Goal: Information Seeking & Learning: Learn about a topic

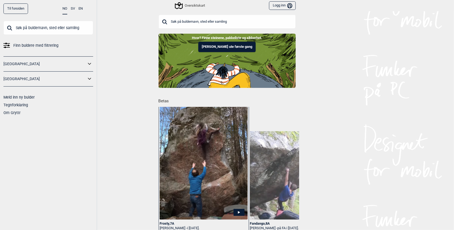
click at [8, 45] on icon at bounding box center [6, 46] width 6 height 2
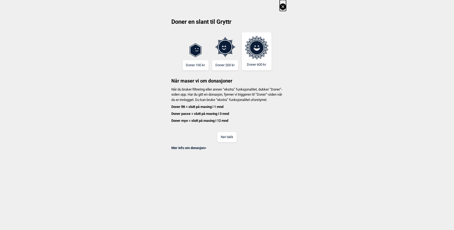
click at [226, 141] on button "Nei takk" at bounding box center [226, 137] width 19 height 10
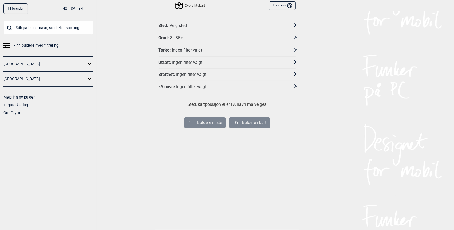
click at [183, 22] on div "Sted : Velg sted" at bounding box center [227, 26] width 137 height 12
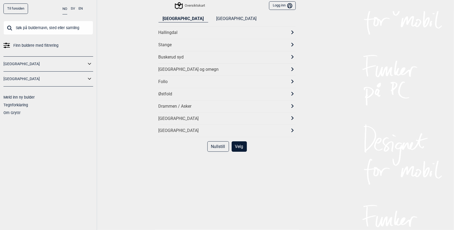
click at [169, 67] on div "[GEOGRAPHIC_DATA] og omegn" at bounding box center [223, 70] width 128 height 6
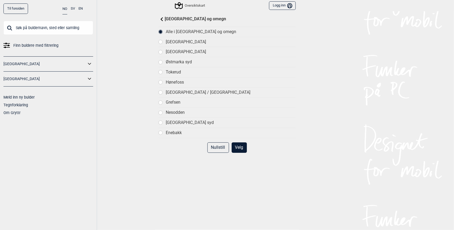
click at [159, 52] on div at bounding box center [161, 52] width 4 height 4
click at [235, 147] on button "Velg" at bounding box center [239, 147] width 15 height 10
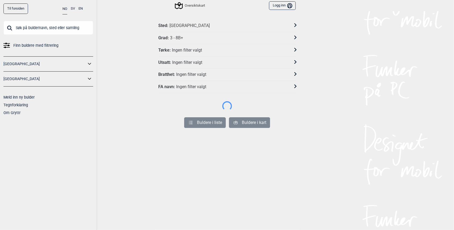
click at [182, 38] on div "Grad : 3 - 8B+" at bounding box center [224, 38] width 130 height 6
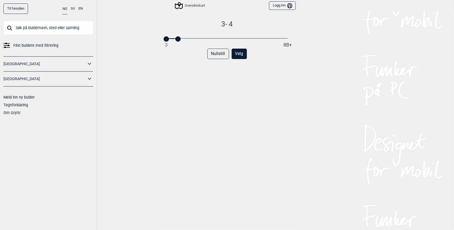
drag, startPoint x: 286, startPoint y: 40, endPoint x: 179, endPoint y: 45, distance: 107.5
click at [179, 45] on div "3 - 4 3 8B+ Nullstill Velg" at bounding box center [227, 129] width 137 height 218
click at [240, 52] on button "Velg" at bounding box center [239, 54] width 15 height 10
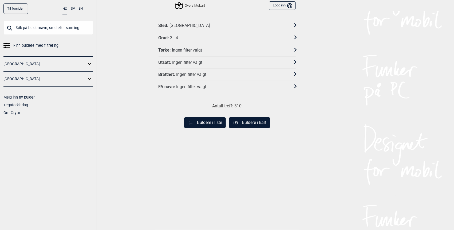
click at [193, 62] on div "Ingen filter valgt" at bounding box center [187, 63] width 30 height 6
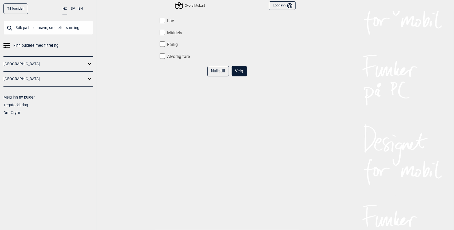
click at [167, 20] on label "Lav" at bounding box center [227, 21] width 137 height 6
click at [165, 20] on input "Lav" at bounding box center [163, 21] width 6 height 6
checkbox input "true"
click at [240, 71] on button "Velg" at bounding box center [239, 71] width 15 height 10
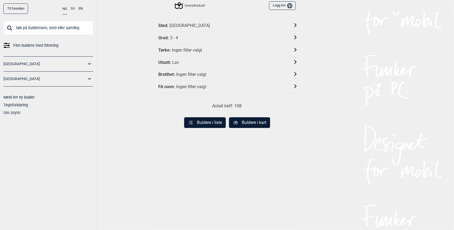
click at [185, 74] on div "Ingen filter valgt" at bounding box center [191, 75] width 30 height 6
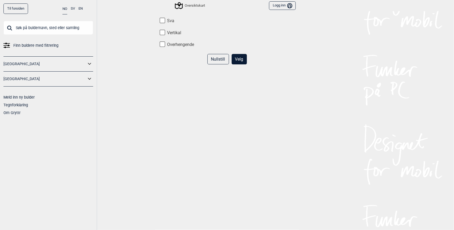
click at [163, 21] on input "Sva" at bounding box center [163, 21] width 6 height 6
checkbox input "true"
click at [238, 61] on button "Velg" at bounding box center [239, 59] width 15 height 10
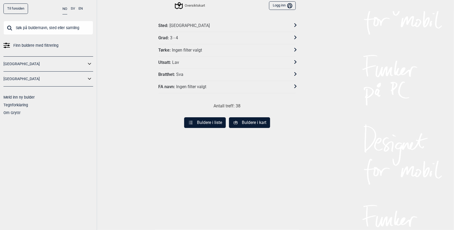
click at [250, 119] on button "Buldere i kart" at bounding box center [249, 122] width 41 height 11
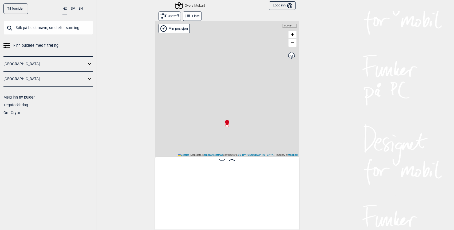
scroll to position [0, 42]
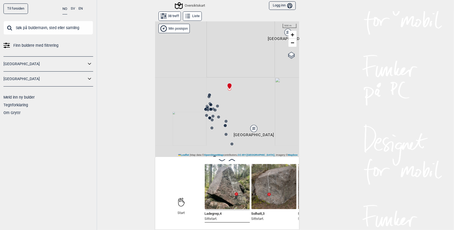
drag, startPoint x: 233, startPoint y: 133, endPoint x: 221, endPoint y: 95, distance: 39.6
click at [221, 95] on div "Gol [GEOGRAPHIC_DATA] Kolomoen [GEOGRAPHIC_DATA] [GEOGRAPHIC_DATA][PERSON_NAME]…" at bounding box center [227, 89] width 144 height 136
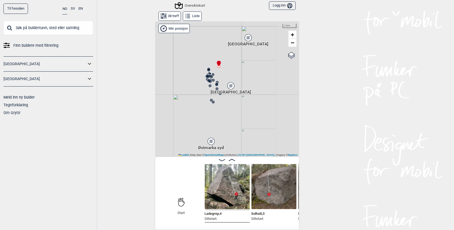
drag, startPoint x: 201, startPoint y: 136, endPoint x: 209, endPoint y: 101, distance: 35.5
click at [209, 100] on div "Gol [GEOGRAPHIC_DATA] Kolomoen [GEOGRAPHIC_DATA] [GEOGRAPHIC_DATA][PERSON_NAME]…" at bounding box center [227, 89] width 144 height 136
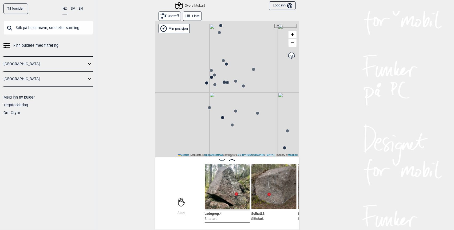
drag, startPoint x: 213, startPoint y: 38, endPoint x: 221, endPoint y: 96, distance: 58.3
click at [221, 96] on div "Gol [GEOGRAPHIC_DATA] Kolomoen [GEOGRAPHIC_DATA] [GEOGRAPHIC_DATA][PERSON_NAME]…" at bounding box center [227, 89] width 144 height 136
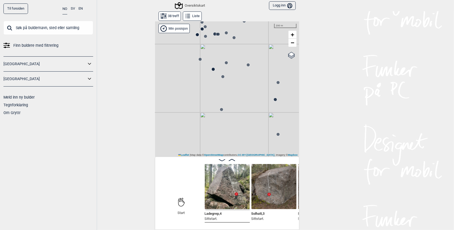
drag, startPoint x: 213, startPoint y: 143, endPoint x: 203, endPoint y: 95, distance: 49.2
click at [203, 95] on div "Gol [GEOGRAPHIC_DATA] Kolomoen [GEOGRAPHIC_DATA] [GEOGRAPHIC_DATA][PERSON_NAME]…" at bounding box center [227, 89] width 144 height 136
drag, startPoint x: 217, startPoint y: 123, endPoint x: 275, endPoint y: 150, distance: 64.4
click at [281, 165] on div "Gol [GEOGRAPHIC_DATA] Kolomoen [GEOGRAPHIC_DATA] [GEOGRAPHIC_DATA][PERSON_NAME]…" at bounding box center [227, 125] width 144 height 209
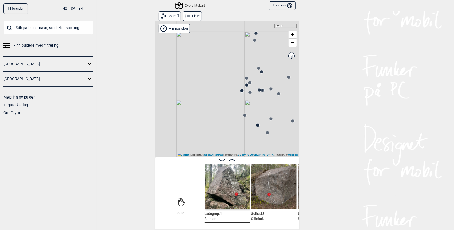
drag, startPoint x: 202, startPoint y: 80, endPoint x: 222, endPoint y: 112, distance: 36.9
click at [222, 120] on div "Gol [GEOGRAPHIC_DATA] Kolomoen [GEOGRAPHIC_DATA] [GEOGRAPHIC_DATA][PERSON_NAME]…" at bounding box center [227, 89] width 144 height 136
drag, startPoint x: 245, startPoint y: 131, endPoint x: 218, endPoint y: 116, distance: 30.1
click at [218, 116] on div "Gol [GEOGRAPHIC_DATA] Kolomoen [GEOGRAPHIC_DATA] [GEOGRAPHIC_DATA][PERSON_NAME]…" at bounding box center [227, 89] width 144 height 136
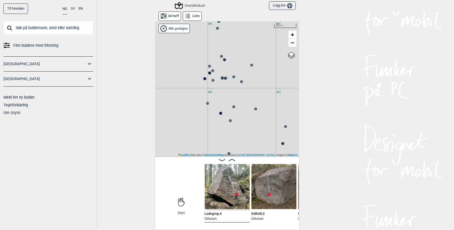
drag, startPoint x: 263, startPoint y: 77, endPoint x: 208, endPoint y: 87, distance: 56.2
click at [208, 87] on div "Gol [GEOGRAPHIC_DATA] Kolomoen [GEOGRAPHIC_DATA] [GEOGRAPHIC_DATA][PERSON_NAME]…" at bounding box center [227, 89] width 144 height 136
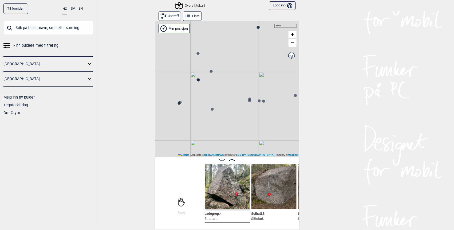
drag, startPoint x: 216, startPoint y: 83, endPoint x: 232, endPoint y: 105, distance: 27.4
click at [232, 105] on div "Gol [GEOGRAPHIC_DATA] Kolomoen [GEOGRAPHIC_DATA] [GEOGRAPHIC_DATA][PERSON_NAME]…" at bounding box center [227, 89] width 144 height 136
click at [198, 80] on circle at bounding box center [199, 78] width 3 height 3
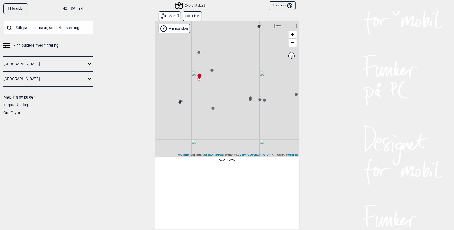
scroll to position [0, 591]
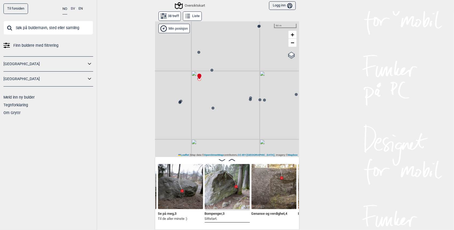
click at [167, 190] on img at bounding box center [180, 186] width 45 height 45
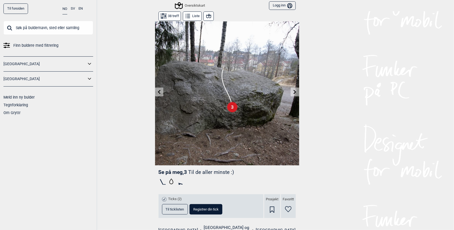
click at [294, 92] on icon at bounding box center [295, 92] width 3 height 4
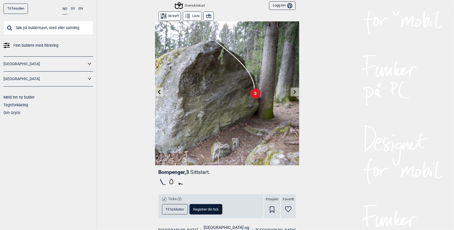
click at [293, 91] on icon at bounding box center [295, 92] width 4 height 4
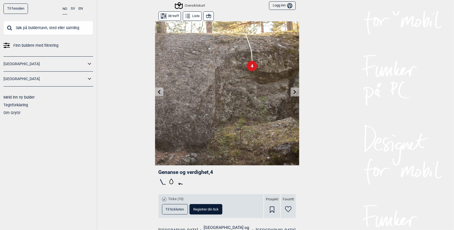
click at [293, 91] on icon at bounding box center [295, 92] width 4 height 4
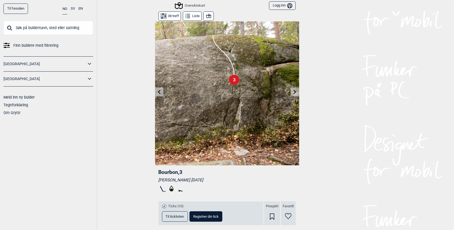
click at [293, 91] on icon at bounding box center [295, 92] width 4 height 4
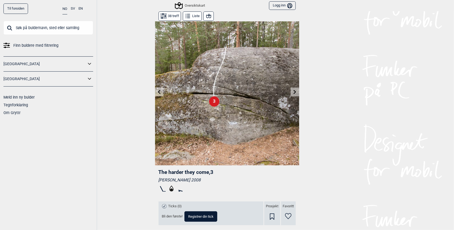
click at [293, 91] on icon at bounding box center [295, 92] width 4 height 4
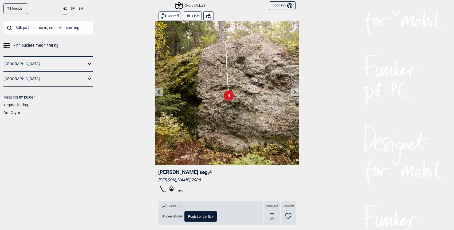
click at [293, 91] on icon at bounding box center [295, 92] width 4 height 4
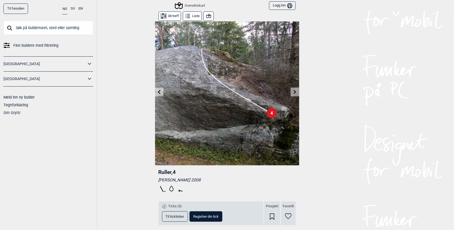
click at [293, 91] on icon at bounding box center [295, 92] width 4 height 4
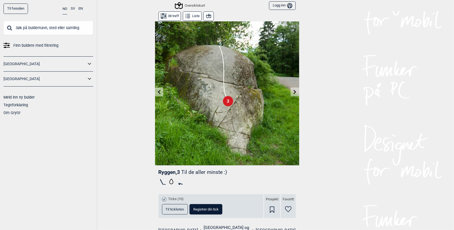
click at [293, 91] on icon at bounding box center [295, 92] width 4 height 4
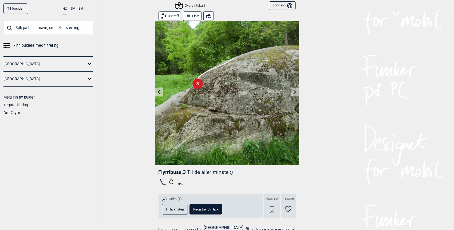
click at [293, 91] on icon at bounding box center [295, 92] width 4 height 4
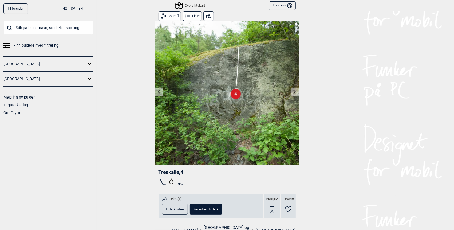
click at [157, 89] on button at bounding box center [159, 92] width 8 height 9
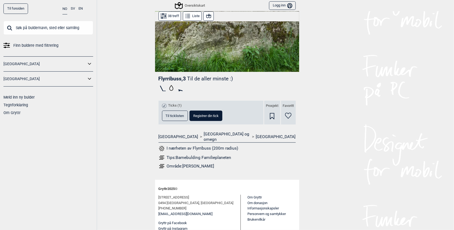
scroll to position [98, 0]
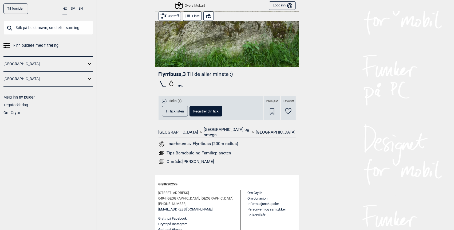
click at [191, 150] on div "Tips: Barnebulding Familieplaneten" at bounding box center [199, 152] width 65 height 5
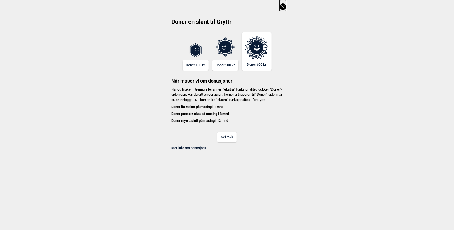
click at [231, 139] on button "Nei takk" at bounding box center [226, 137] width 19 height 10
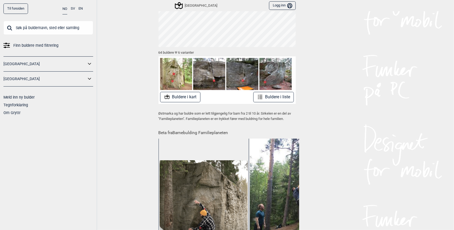
scroll to position [53, 0]
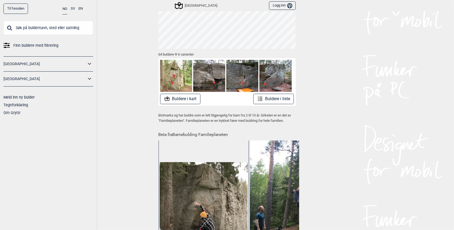
click at [182, 96] on button "Buldere i kart" at bounding box center [180, 99] width 40 height 10
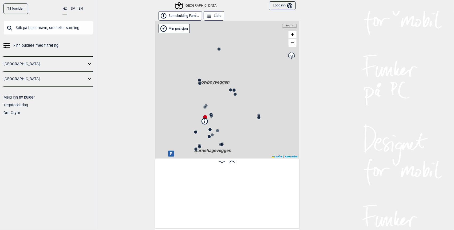
scroll to position [0, 42]
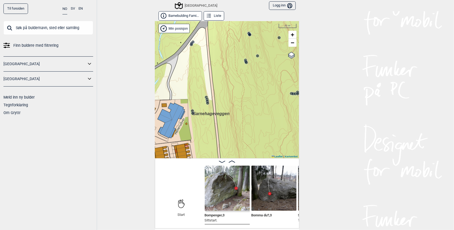
drag, startPoint x: 194, startPoint y: 151, endPoint x: 218, endPoint y: 104, distance: 53.5
click at [218, 104] on div "Speidersteinen Barnehageveggen Cowboyveggen Bølerveggen [GEOGRAPHIC_DATA]" at bounding box center [227, 89] width 144 height 137
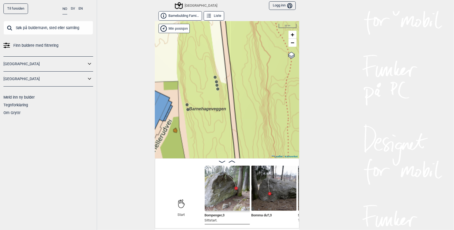
click at [186, 104] on circle at bounding box center [187, 104] width 3 height 3
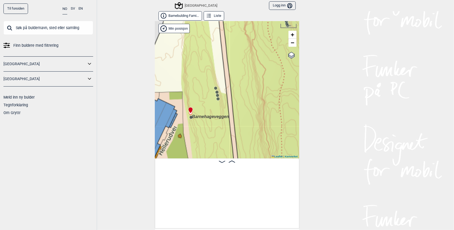
scroll to position [0, 1088]
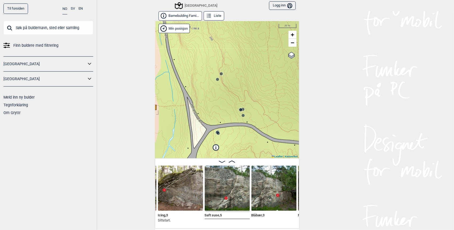
drag, startPoint x: 212, startPoint y: 135, endPoint x: 202, endPoint y: 80, distance: 56.2
click at [202, 80] on div "Speidersteinen Barnehageveggen Cowboyveggen Bølerveggen [GEOGRAPHIC_DATA]" at bounding box center [227, 89] width 144 height 137
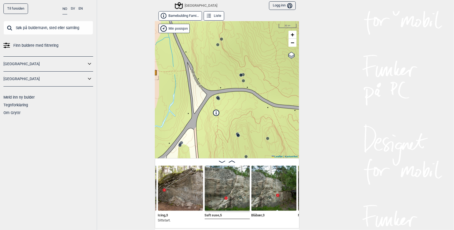
drag, startPoint x: 202, startPoint y: 92, endPoint x: 200, endPoint y: 52, distance: 39.6
click at [200, 52] on div "Speidersteinen Barnehageveggen Cowboyveggen Bølerveggen [GEOGRAPHIC_DATA]" at bounding box center [227, 89] width 144 height 137
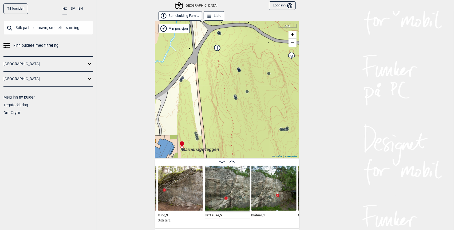
drag, startPoint x: 213, startPoint y: 106, endPoint x: 214, endPoint y: 29, distance: 76.9
click at [214, 30] on div "Speidersteinen Barnehageveggen Cowboyveggen Bølerveggen [GEOGRAPHIC_DATA]" at bounding box center [227, 89] width 144 height 137
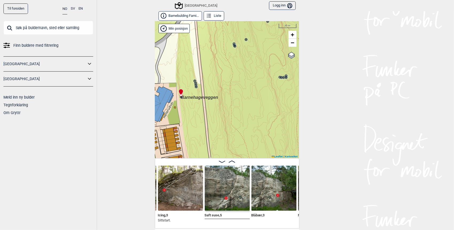
click at [180, 96] on icon at bounding box center [181, 94] width 4 height 4
click at [262, 195] on img at bounding box center [274, 188] width 45 height 45
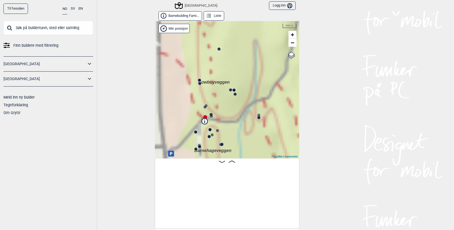
scroll to position [0, 42]
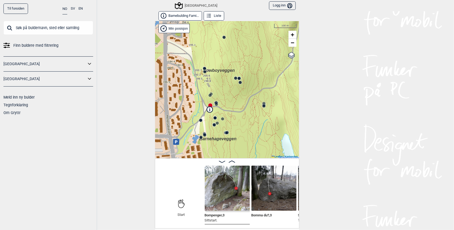
drag, startPoint x: 212, startPoint y: 141, endPoint x: 233, endPoint y: 89, distance: 56.3
click at [233, 89] on div "Speidersteinen Barnehageveggen Cowboyveggen Bølerveggen [GEOGRAPHIC_DATA]" at bounding box center [227, 89] width 144 height 137
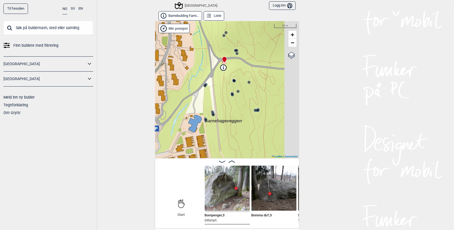
drag, startPoint x: 259, startPoint y: 83, endPoint x: 224, endPoint y: 115, distance: 47.4
click at [224, 115] on div "Speidersteinen Barnehageveggen Cowboyveggen Bølerveggen [GEOGRAPHIC_DATA]" at bounding box center [227, 89] width 144 height 137
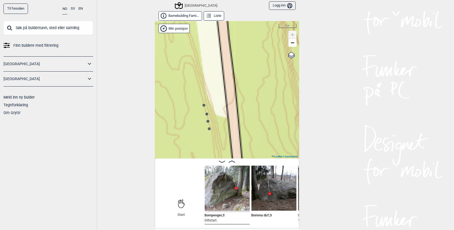
click at [208, 128] on circle at bounding box center [209, 128] width 3 height 3
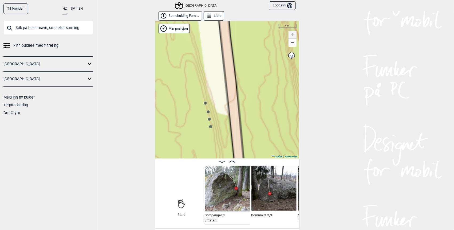
click at [210, 124] on icon at bounding box center [211, 126] width 4 height 4
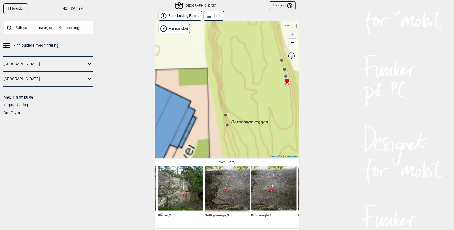
click at [285, 75] on circle at bounding box center [285, 76] width 3 height 3
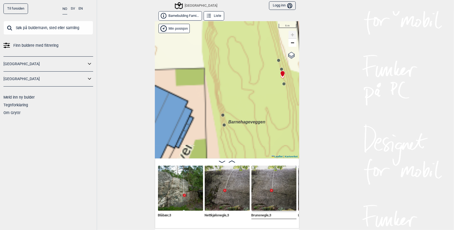
scroll to position [0, 1225]
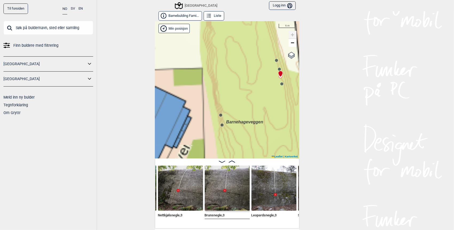
click at [278, 68] on circle at bounding box center [279, 69] width 3 height 3
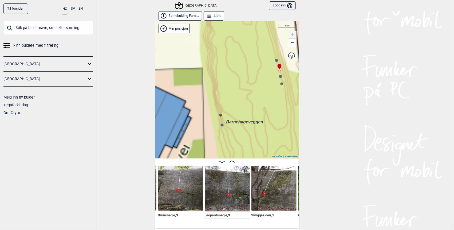
click at [276, 60] on circle at bounding box center [276, 60] width 3 height 3
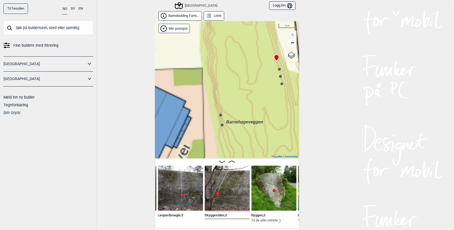
click at [222, 126] on circle at bounding box center [222, 124] width 3 height 3
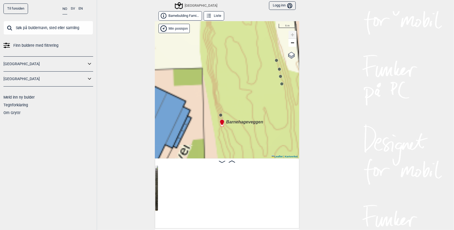
scroll to position [0, 1133]
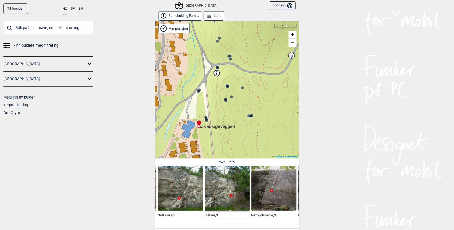
drag, startPoint x: 234, startPoint y: 77, endPoint x: 198, endPoint y: 103, distance: 44.8
click at [198, 103] on div "Speidersteinen Barnehageveggen Cowboyveggen Bølerveggen [GEOGRAPHIC_DATA]" at bounding box center [227, 89] width 144 height 137
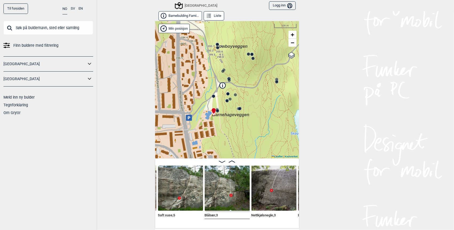
drag, startPoint x: 181, startPoint y: 95, endPoint x: 195, endPoint y: 95, distance: 14.4
click at [195, 95] on div "Speidersteinen Barnehageveggen Cowboyveggen Bølerveggen [GEOGRAPHIC_DATA]" at bounding box center [227, 89] width 144 height 137
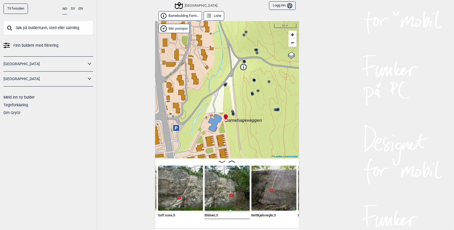
drag, startPoint x: 233, startPoint y: 120, endPoint x: 203, endPoint y: 129, distance: 31.0
click at [203, 131] on div "Speidersteinen Barnehageveggen Cowboyveggen Bølerveggen [GEOGRAPHIC_DATA]" at bounding box center [227, 89] width 144 height 137
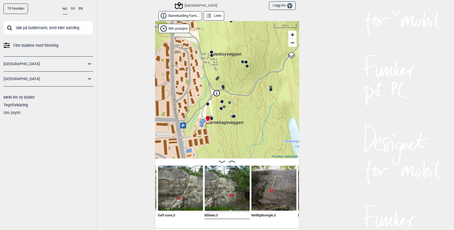
drag, startPoint x: 211, startPoint y: 99, endPoint x: 203, endPoint y: 101, distance: 7.9
click at [203, 101] on div "Speidersteinen Barnehageveggen Cowboyveggen Bølerveggen [GEOGRAPHIC_DATA]" at bounding box center [227, 89] width 144 height 137
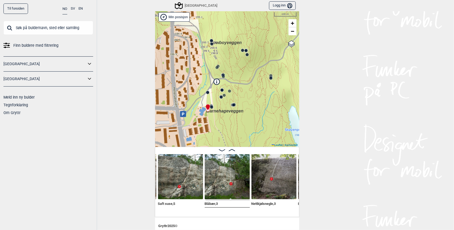
scroll to position [18, 0]
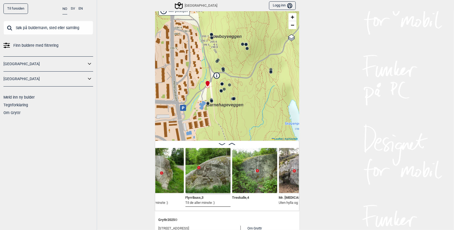
scroll to position [0, 1440]
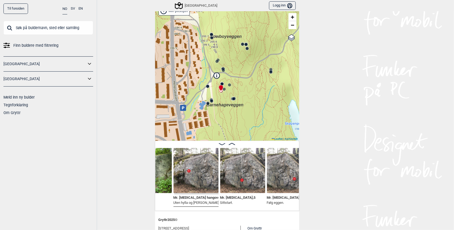
scroll to position [0, 1542]
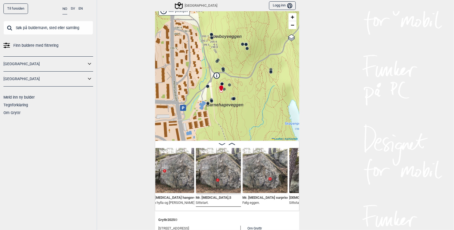
scroll to position [0, 1603]
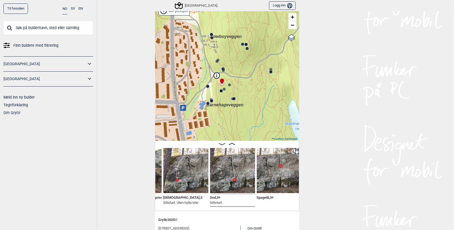
scroll to position [0, 1709]
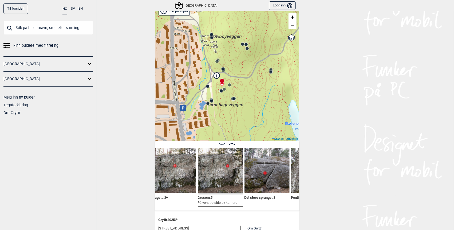
scroll to position [0, 1814]
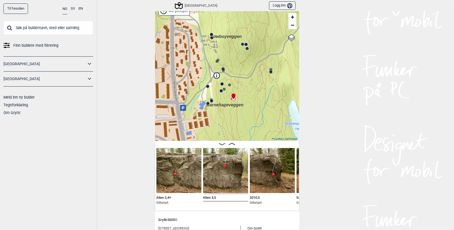
scroll to position [0, 2039]
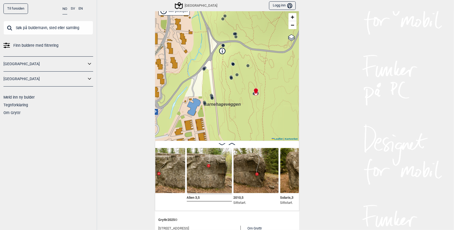
click at [200, 6] on div "[GEOGRAPHIC_DATA]" at bounding box center [197, 5] width 42 height 6
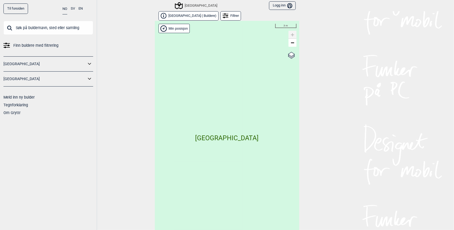
click at [224, 15] on div "Filtrer" at bounding box center [231, 15] width 21 height 9
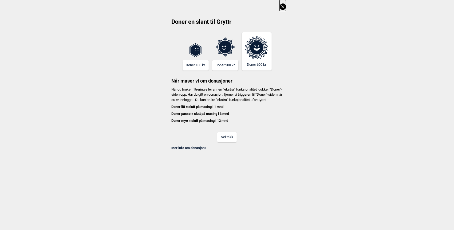
click at [226, 142] on button "Nei takk" at bounding box center [226, 137] width 19 height 10
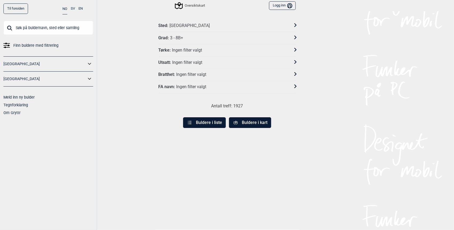
click at [184, 38] on div "Grad : 3 - 8B+" at bounding box center [224, 38] width 130 height 6
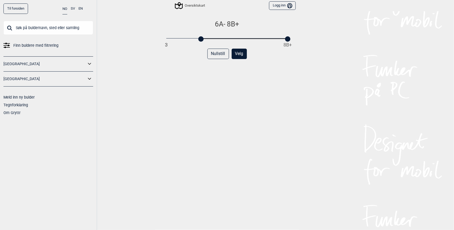
drag, startPoint x: 166, startPoint y: 39, endPoint x: 202, endPoint y: 37, distance: 36.4
click at [201, 37] on div at bounding box center [200, 38] width 5 height 5
drag, startPoint x: 287, startPoint y: 41, endPoint x: 238, endPoint y: 40, distance: 48.6
click at [239, 40] on div at bounding box center [241, 38] width 5 height 5
click at [236, 53] on button "Velg" at bounding box center [239, 54] width 15 height 10
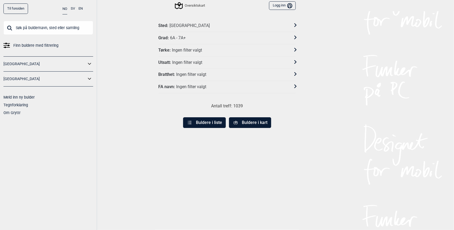
click at [189, 61] on div "Ingen filter valgt" at bounding box center [187, 63] width 30 height 6
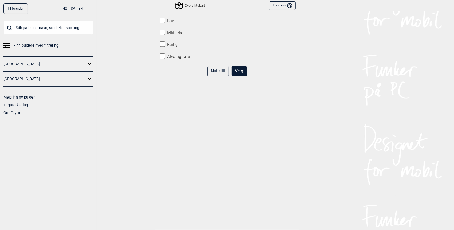
click at [165, 20] on label "Lav" at bounding box center [227, 21] width 137 height 6
click at [165, 20] on input "Lav" at bounding box center [163, 21] width 6 height 6
checkbox input "true"
click at [165, 31] on label "Middels" at bounding box center [227, 33] width 137 height 6
click at [165, 31] on input "Middels" at bounding box center [163, 33] width 6 height 6
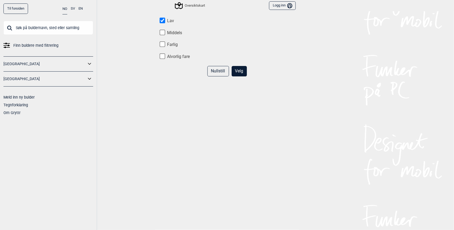
checkbox input "true"
click at [242, 74] on button "Velg" at bounding box center [239, 71] width 15 height 10
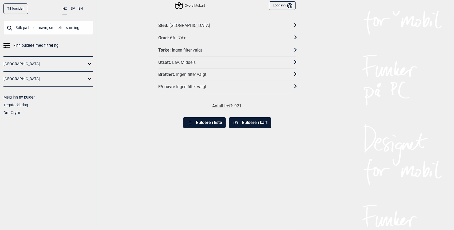
click at [245, 121] on button "Buldere i kart" at bounding box center [250, 122] width 42 height 11
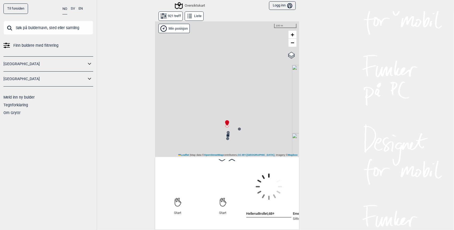
scroll to position [0, 42]
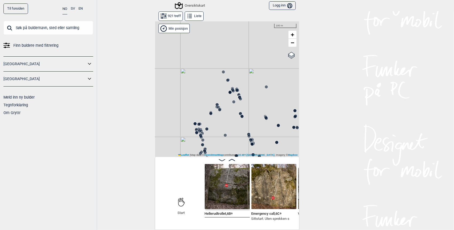
drag, startPoint x: 236, startPoint y: 139, endPoint x: 195, endPoint y: 0, distance: 144.2
click at [193, 3] on div "Til forsiden NO SV EN Finn buldere med filtrering [GEOGRAPHIC_DATA] [GEOGRAPHIC…" at bounding box center [227, 115] width 454 height 230
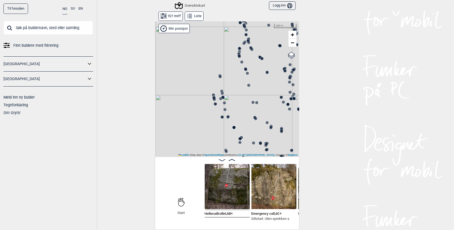
drag, startPoint x: 219, startPoint y: 119, endPoint x: 261, endPoint y: 26, distance: 101.5
click at [261, 23] on div "Gol [GEOGRAPHIC_DATA] Kolomoen [GEOGRAPHIC_DATA] [GEOGRAPHIC_DATA][PERSON_NAME]…" at bounding box center [227, 89] width 144 height 136
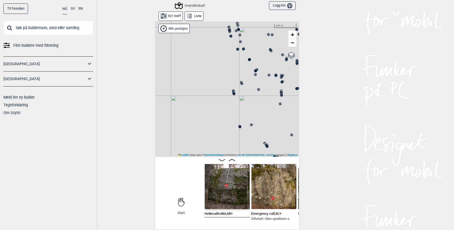
drag, startPoint x: 207, startPoint y: 126, endPoint x: 214, endPoint y: 65, distance: 61.8
click at [214, 65] on div "Gol [GEOGRAPHIC_DATA] Kolomoen [GEOGRAPHIC_DATA] [GEOGRAPHIC_DATA][PERSON_NAME]…" at bounding box center [227, 89] width 144 height 136
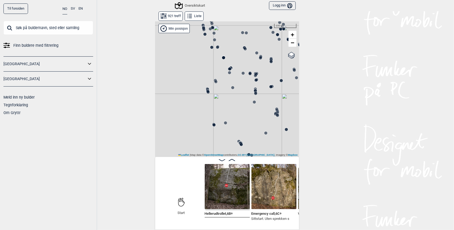
drag, startPoint x: 251, startPoint y: 76, endPoint x: 224, endPoint y: 97, distance: 33.9
click at [224, 98] on div "Gol [GEOGRAPHIC_DATA] Kolomoen [GEOGRAPHIC_DATA] [GEOGRAPHIC_DATA][PERSON_NAME]…" at bounding box center [227, 89] width 144 height 136
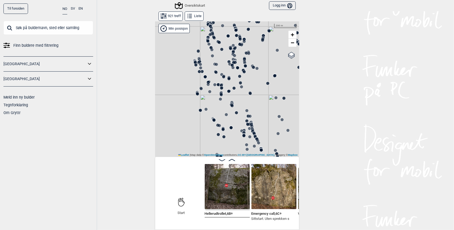
drag, startPoint x: 230, startPoint y: 98, endPoint x: 210, endPoint y: 99, distance: 19.5
click at [210, 99] on div "Gol [GEOGRAPHIC_DATA] Kolomoen [GEOGRAPHIC_DATA] [GEOGRAPHIC_DATA][PERSON_NAME]…" at bounding box center [227, 89] width 144 height 136
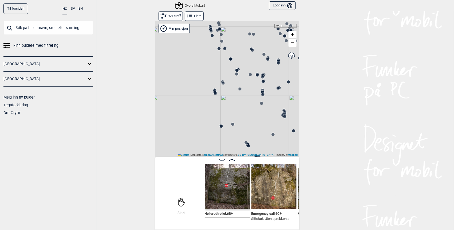
drag, startPoint x: 198, startPoint y: 105, endPoint x: 236, endPoint y: 107, distance: 37.4
click at [236, 107] on div "Gol [GEOGRAPHIC_DATA] Kolomoen [GEOGRAPHIC_DATA] [GEOGRAPHIC_DATA][PERSON_NAME]…" at bounding box center [227, 89] width 144 height 136
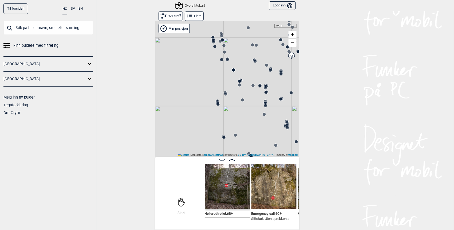
drag, startPoint x: 223, startPoint y: 92, endPoint x: 226, endPoint y: 103, distance: 11.3
click at [226, 103] on div "Gol [GEOGRAPHIC_DATA] Kolomoen [GEOGRAPHIC_DATA] [GEOGRAPHIC_DATA][PERSON_NAME]…" at bounding box center [227, 89] width 144 height 136
click at [342, 97] on div "Til forsiden NO SV EN Finn buldere med filtrering [GEOGRAPHIC_DATA] [GEOGRAPHIC…" at bounding box center [227, 115] width 454 height 230
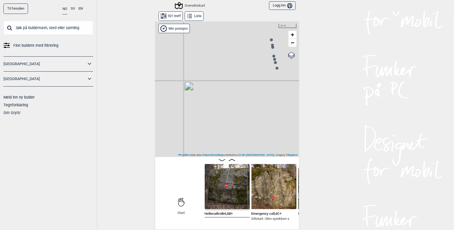
drag, startPoint x: 197, startPoint y: 114, endPoint x: 253, endPoint y: 69, distance: 71.8
click at [253, 69] on div "Gol [GEOGRAPHIC_DATA] Kolomoen [GEOGRAPHIC_DATA] [GEOGRAPHIC_DATA][PERSON_NAME]…" at bounding box center [227, 89] width 144 height 136
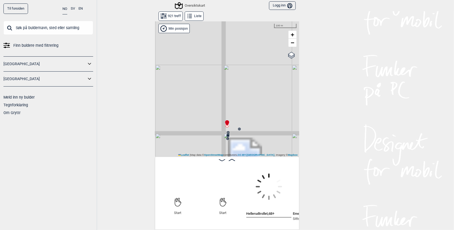
scroll to position [0, 42]
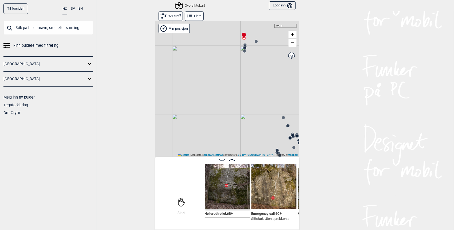
drag, startPoint x: 197, startPoint y: 138, endPoint x: 231, endPoint y: 33, distance: 110.4
click at [230, 35] on div "Gol [GEOGRAPHIC_DATA] Kolomoen [GEOGRAPHIC_DATA] [GEOGRAPHIC_DATA][PERSON_NAME]…" at bounding box center [227, 89] width 144 height 136
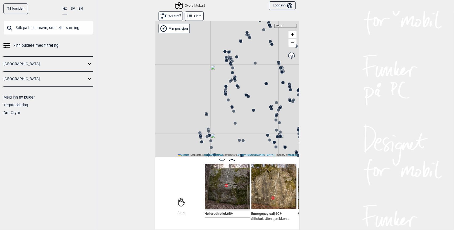
drag, startPoint x: 254, startPoint y: 138, endPoint x: 208, endPoint y: 24, distance: 122.9
click at [208, 25] on div "Gol [GEOGRAPHIC_DATA] Kolomoen [GEOGRAPHIC_DATA] [GEOGRAPHIC_DATA][PERSON_NAME]…" at bounding box center [227, 89] width 144 height 136
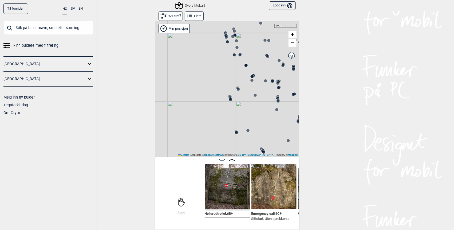
drag, startPoint x: 185, startPoint y: 125, endPoint x: 208, endPoint y: 42, distance: 86.1
click at [208, 42] on div "Gol [GEOGRAPHIC_DATA] Kolomoen [GEOGRAPHIC_DATA] [GEOGRAPHIC_DATA][PERSON_NAME]…" at bounding box center [227, 89] width 144 height 136
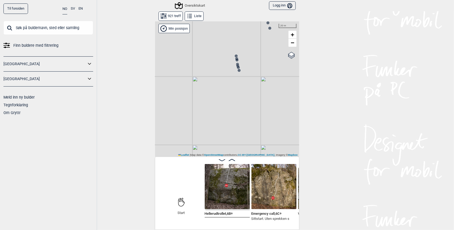
click at [235, 55] on circle at bounding box center [236, 55] width 3 height 3
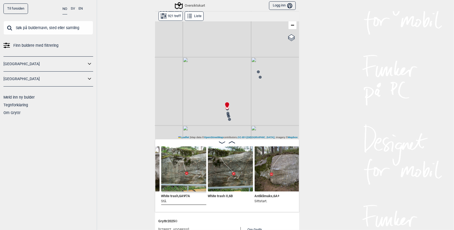
scroll to position [0, 19188]
click at [257, 71] on circle at bounding box center [258, 71] width 3 height 3
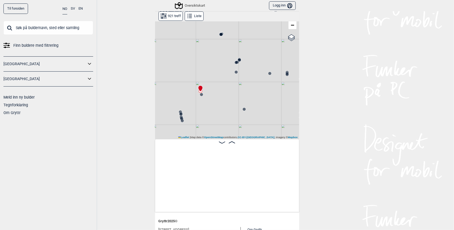
scroll to position [0, 18689]
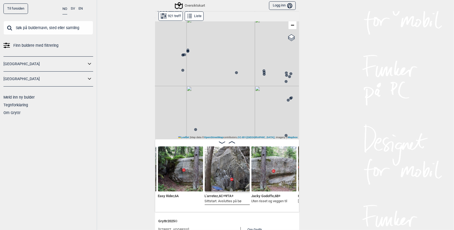
drag, startPoint x: 203, startPoint y: 113, endPoint x: 376, endPoint y: 104, distance: 173.6
click at [367, 109] on div "Til forsiden NO SV EN Finn buldere med filtrering [GEOGRAPHIC_DATA] [GEOGRAPHIC…" at bounding box center [227, 115] width 454 height 230
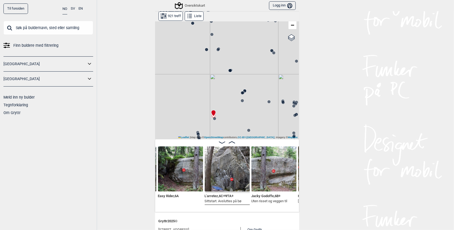
drag, startPoint x: 218, startPoint y: 85, endPoint x: 232, endPoint y: 98, distance: 19.9
click at [231, 100] on div "Gol [GEOGRAPHIC_DATA] Kolomoen [GEOGRAPHIC_DATA] [GEOGRAPHIC_DATA][PERSON_NAME]…" at bounding box center [227, 71] width 144 height 136
click at [241, 92] on circle at bounding box center [242, 92] width 3 height 3
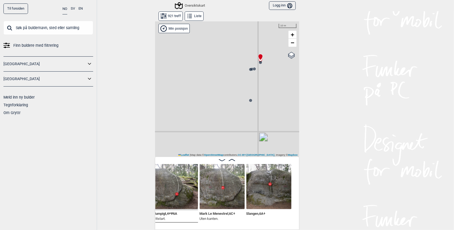
scroll to position [0, 17506]
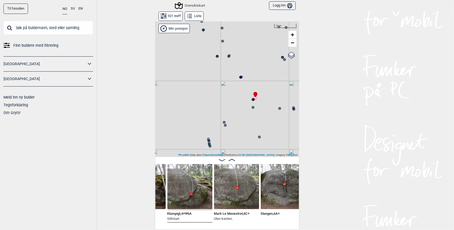
click at [240, 78] on circle at bounding box center [241, 77] width 3 height 3
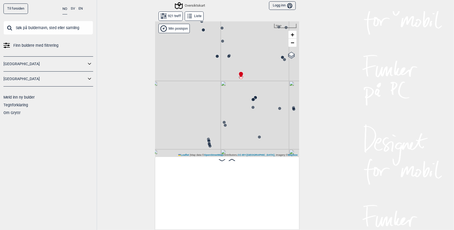
scroll to position [0, 16974]
